Goal: Find specific page/section: Find specific page/section

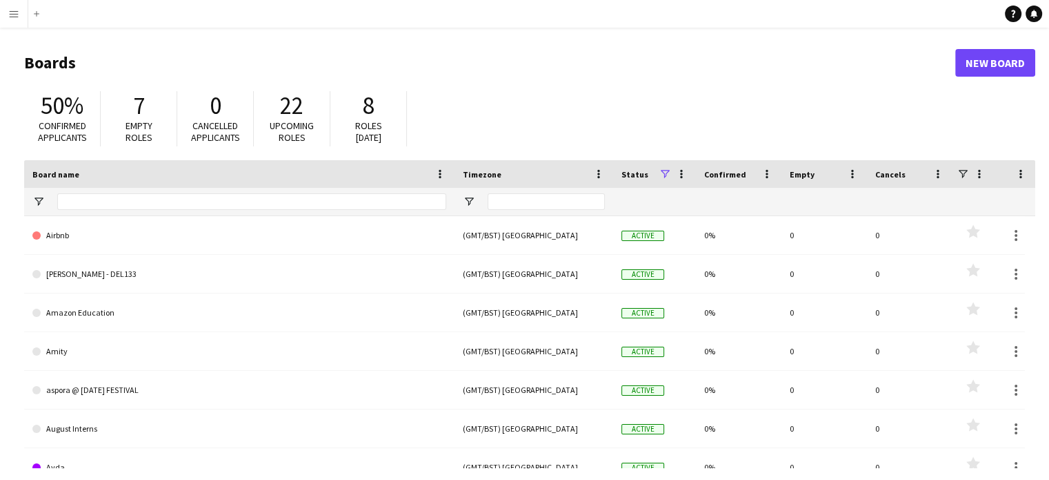
click at [17, 16] on app-icon "Menu" at bounding box center [13, 13] width 11 height 11
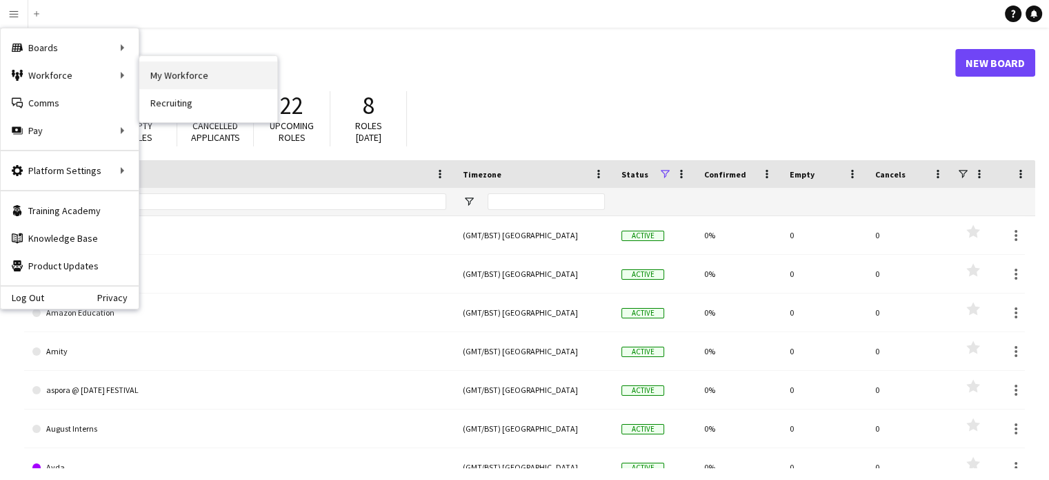
click at [157, 72] on link "My Workforce" at bounding box center [208, 75] width 138 height 28
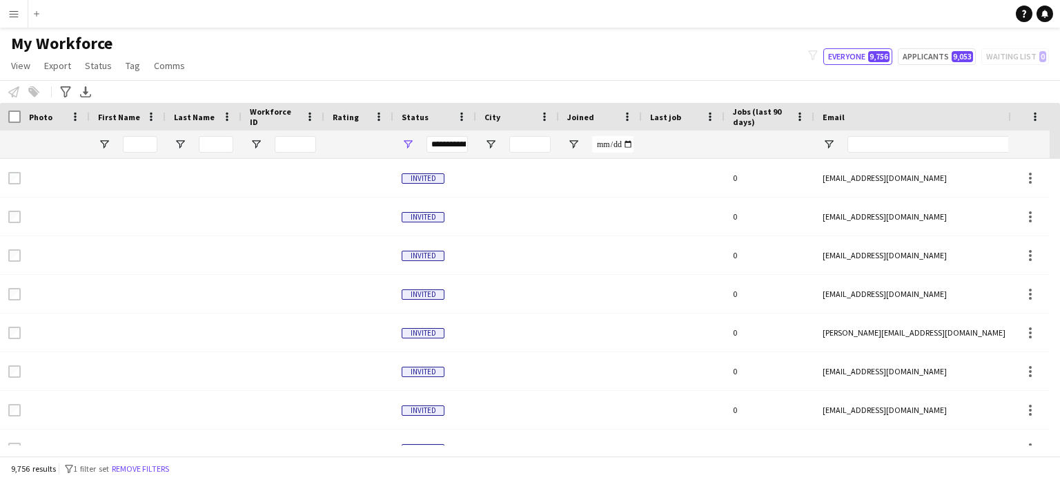
click at [15, 13] on app-icon "Menu" at bounding box center [13, 13] width 11 height 11
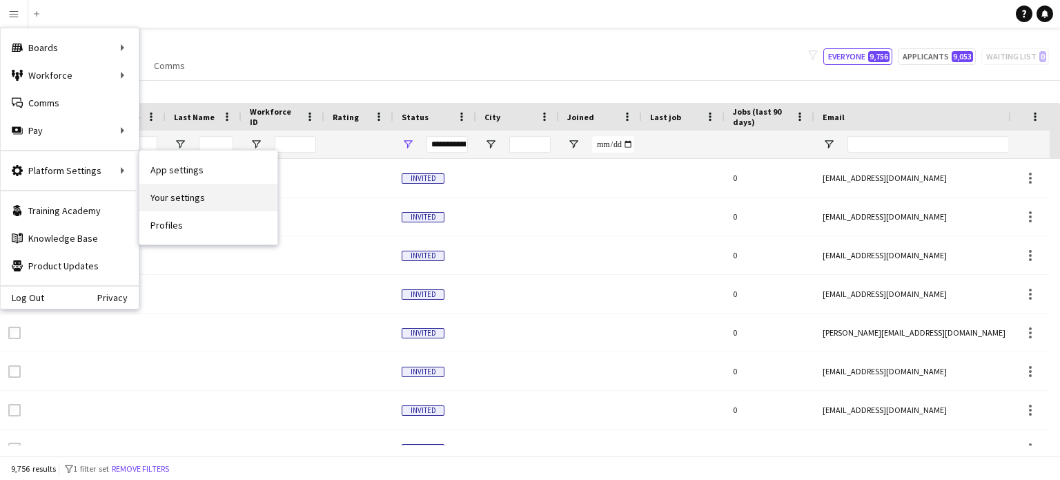
click at [180, 190] on link "Your settings" at bounding box center [208, 198] width 138 height 28
